Goal: Task Accomplishment & Management: Use online tool/utility

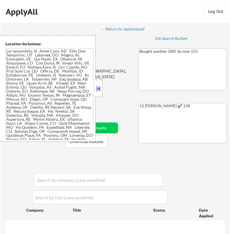
select select ""pending""
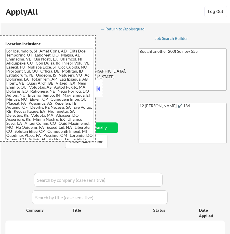
select select ""pending""
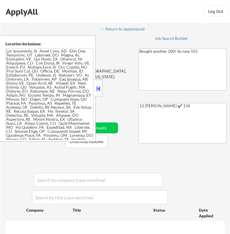
select select ""pending""
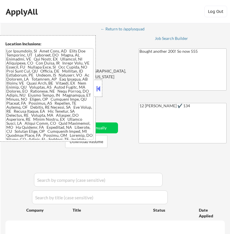
select select ""pending""
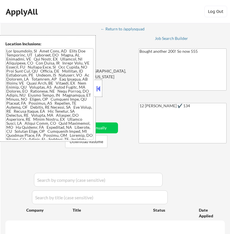
select select ""pending""
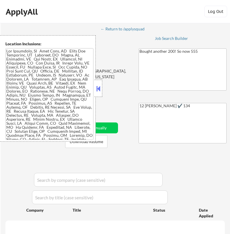
select select ""pending""
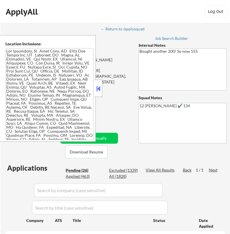
select select ""pending""
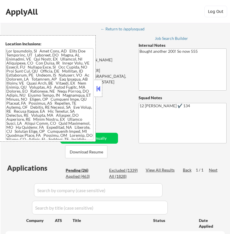
select select ""pending""
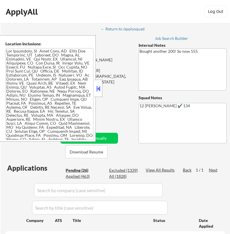
select select ""pending""
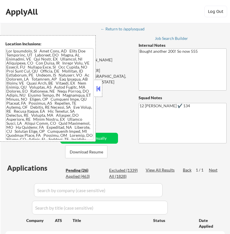
select select ""pending""
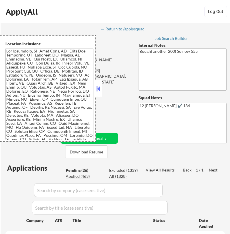
select select ""pending""
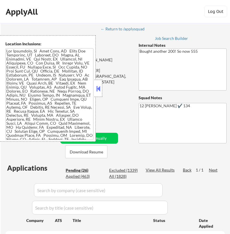
select select ""pending""
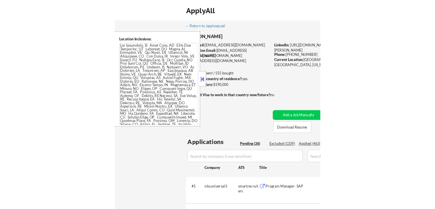
scroll to position [309, 0]
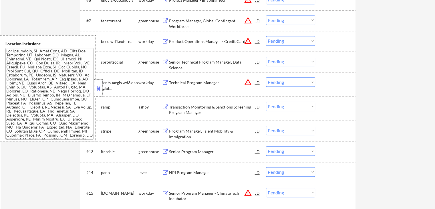
click at [98, 84] on div at bounding box center [98, 88] width 8 height 17
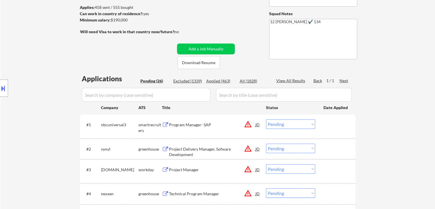
scroll to position [80, 0]
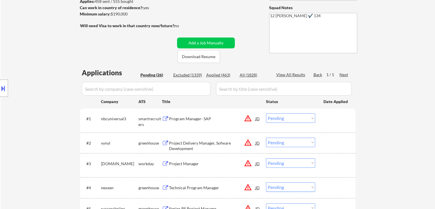
select select ""pending""
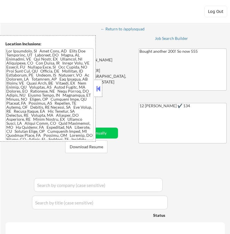
select select ""pending""
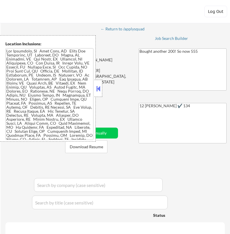
select select ""pending""
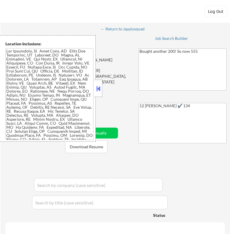
select select ""pending""
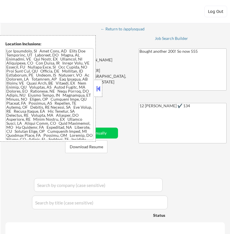
select select ""pending""
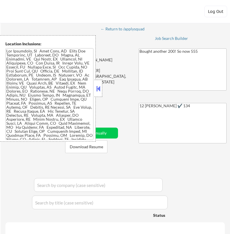
select select ""pending""
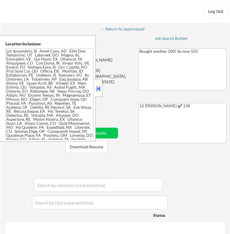
select select ""pending""
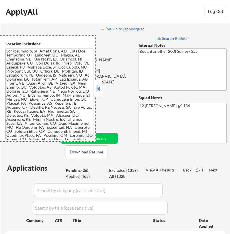
select select ""pending""
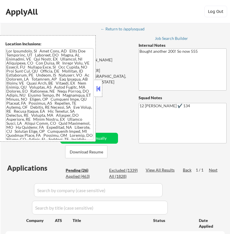
select select ""pending""
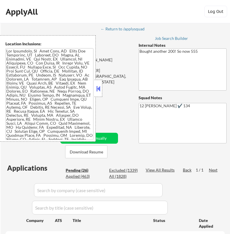
select select ""pending""
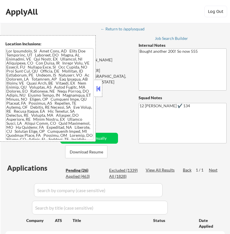
select select ""pending""
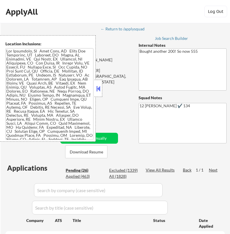
select select ""pending""
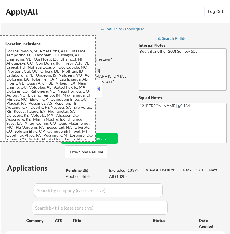
select select ""pending""
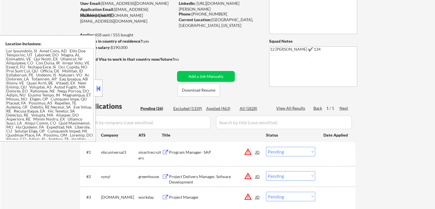
scroll to position [143, 0]
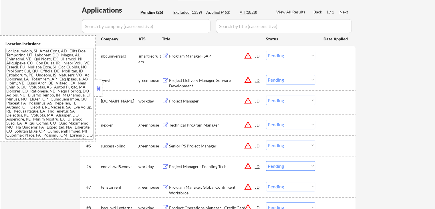
click at [96, 87] on button at bounding box center [98, 88] width 6 height 9
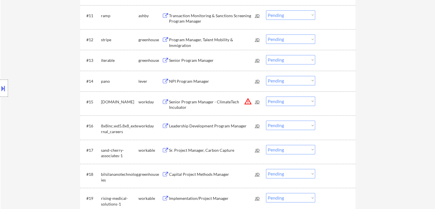
scroll to position [286, 0]
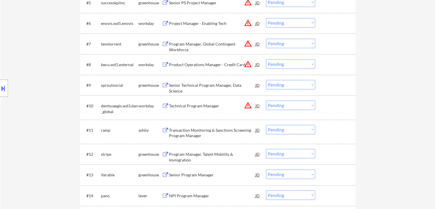
click at [200, 84] on div "Senior Technical Program Manager, Data Science" at bounding box center [212, 87] width 86 height 11
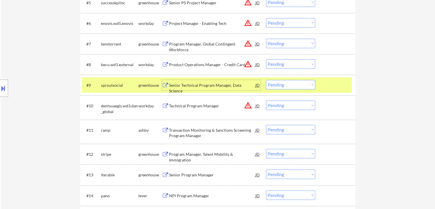
click at [230, 87] on select "Choose an option... Pending Applied Excluded (Questions) Excluded (Expired) Exc…" at bounding box center [290, 84] width 49 height 9
click at [230, 80] on select "Choose an option... Pending Applied Excluded (Questions) Excluded (Expired) Exc…" at bounding box center [290, 84] width 49 height 9
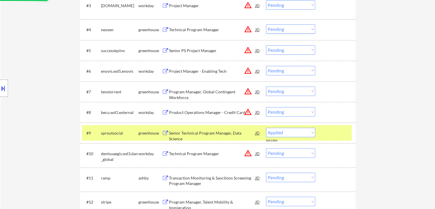
scroll to position [258, 0]
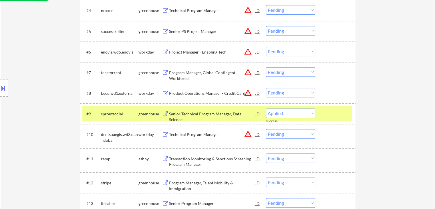
select select ""pending""
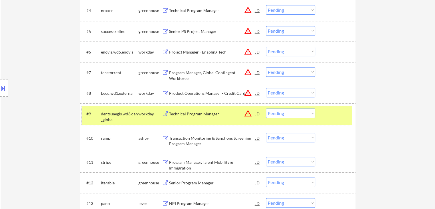
drag, startPoint x: 139, startPoint y: 112, endPoint x: 154, endPoint y: 109, distance: 16.0
click at [140, 112] on div "workday" at bounding box center [150, 114] width 23 height 6
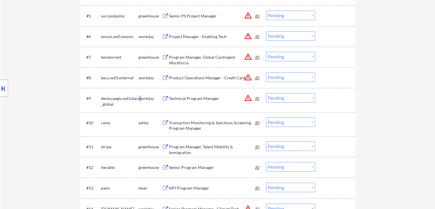
scroll to position [286, 0]
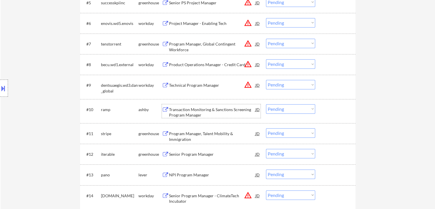
click at [211, 110] on div "Transaction Monitoring & Sanctions Screening Program Manager" at bounding box center [212, 112] width 86 height 11
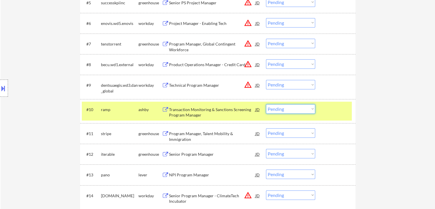
drag, startPoint x: 289, startPoint y: 109, endPoint x: 291, endPoint y: 113, distance: 4.5
click at [230, 109] on select "Choose an option... Pending Applied Excluded (Questions) Excluded (Expired) Exc…" at bounding box center [290, 108] width 49 height 9
click at [230, 104] on select "Choose an option... Pending Applied Excluded (Questions) Excluded (Expired) Exc…" at bounding box center [290, 108] width 49 height 9
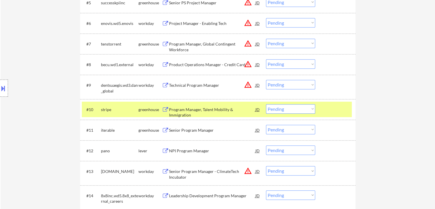
click at [190, 111] on div "Program Manager, Talent Mobility & Immigration" at bounding box center [212, 112] width 86 height 11
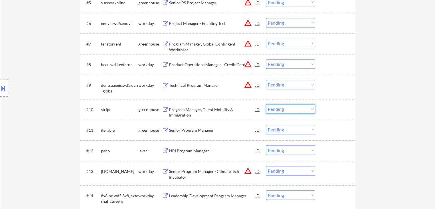
drag, startPoint x: 279, startPoint y: 106, endPoint x: 281, endPoint y: 113, distance: 6.7
click at [230, 106] on select "Choose an option... Pending Applied Excluded (Questions) Excluded (Expired) Exc…" at bounding box center [290, 108] width 49 height 9
click at [230, 104] on select "Choose an option... Pending Applied Excluded (Questions) Excluded (Expired) Exc…" at bounding box center [290, 108] width 49 height 9
select select ""pending""
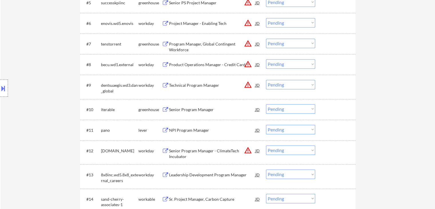
click at [194, 111] on div "Senior Program Manager" at bounding box center [212, 110] width 86 height 6
